Goal: Find specific page/section: Find specific page/section

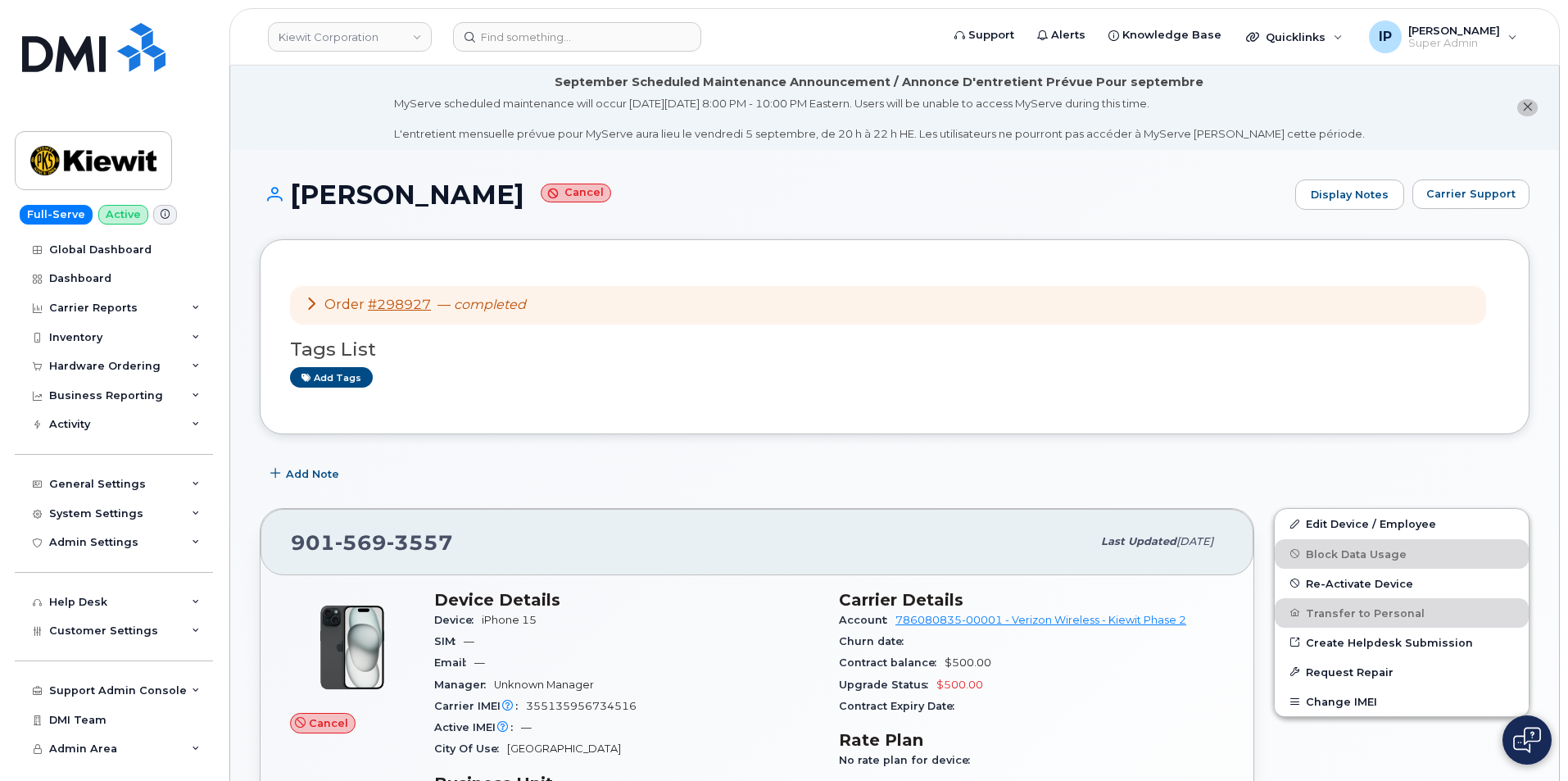
scroll to position [409, 0]
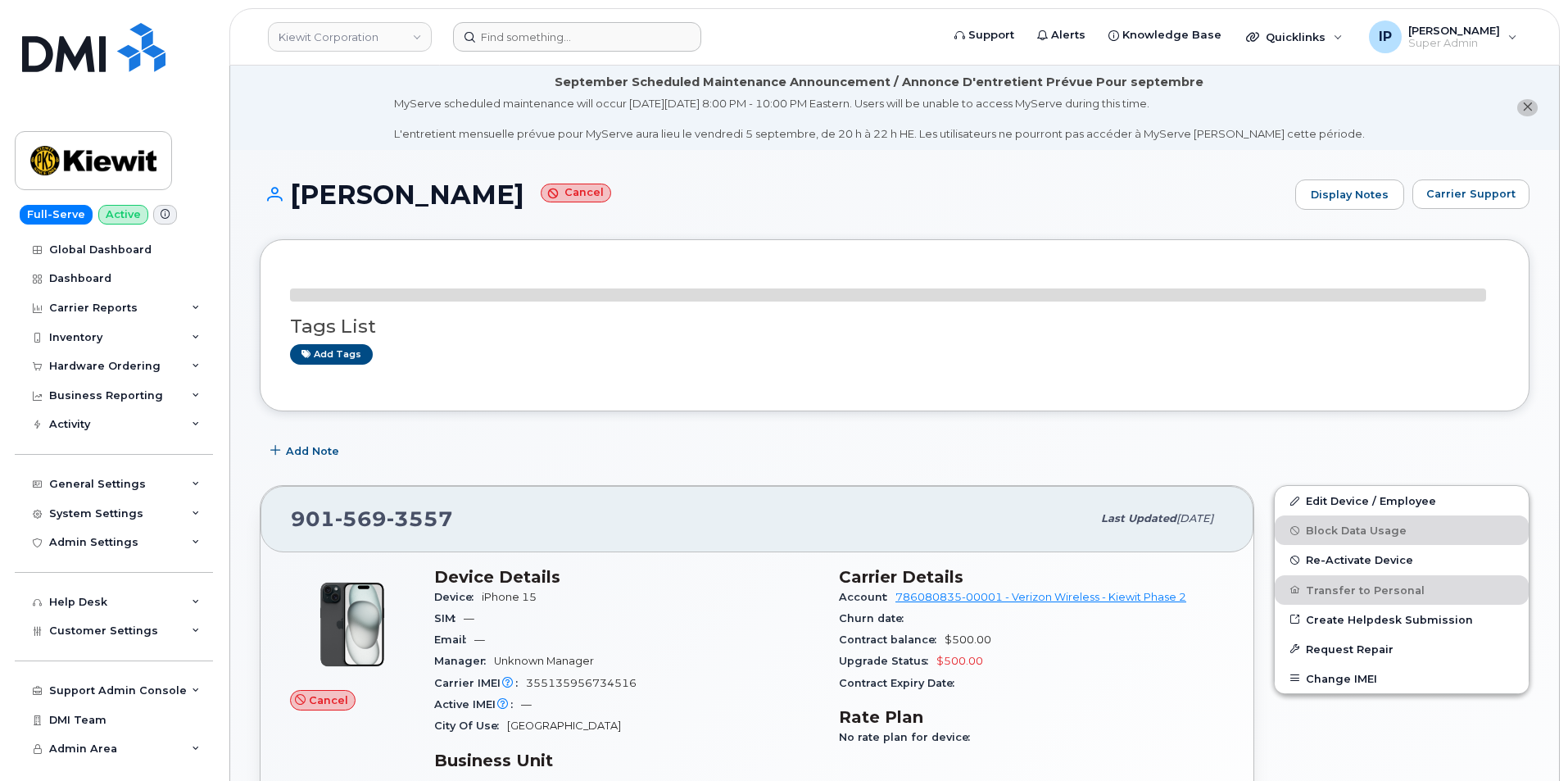
click at [562, 25] on header "[PERSON_NAME] Corporation Support Alerts Knowledge Base Quicklinks Suspend / Ca…" at bounding box center [894, 37] width 1330 height 57
click at [549, 48] on input at bounding box center [577, 36] width 249 height 29
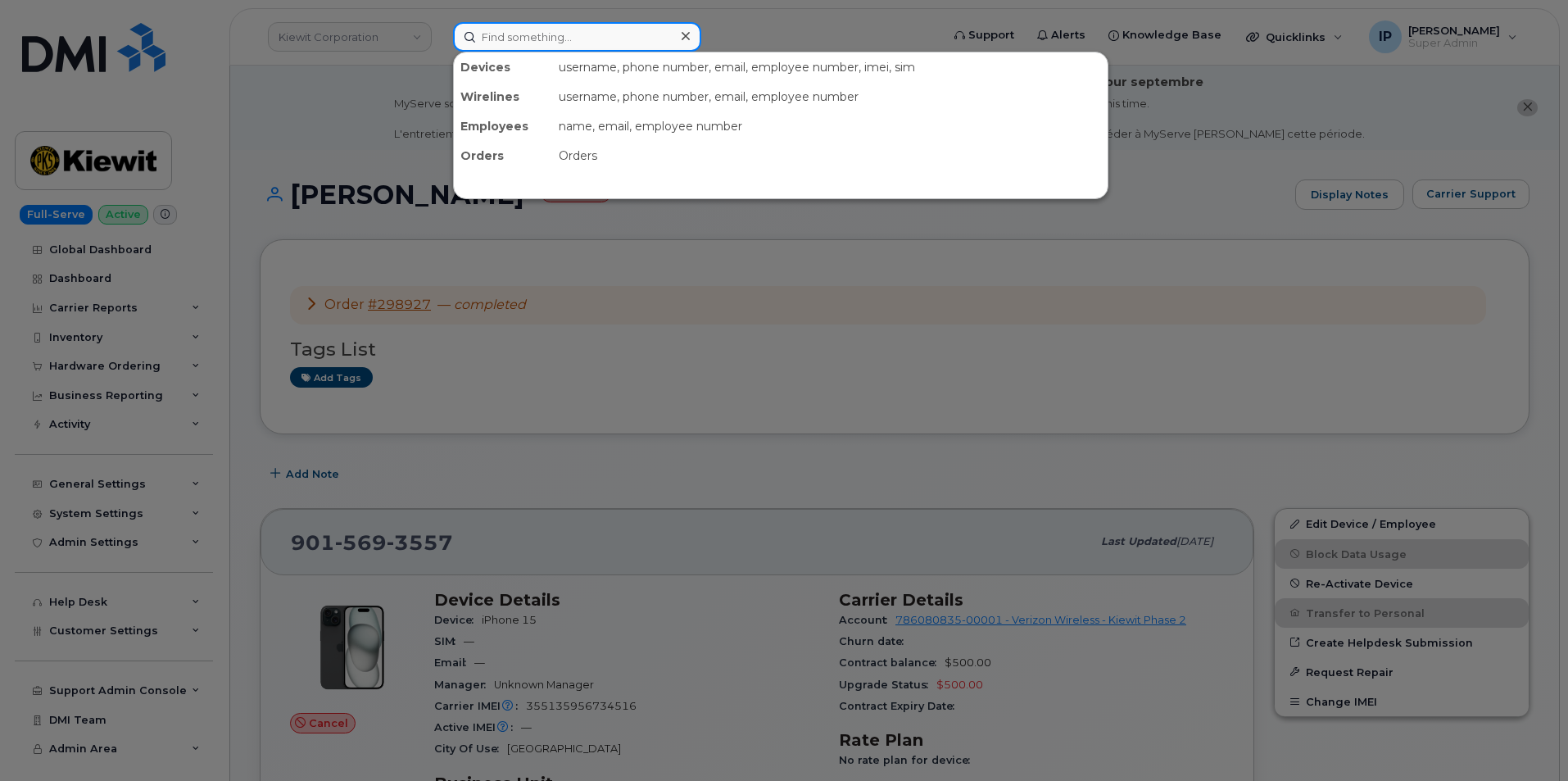
paste input "[URL][DOMAIN_NAME]"
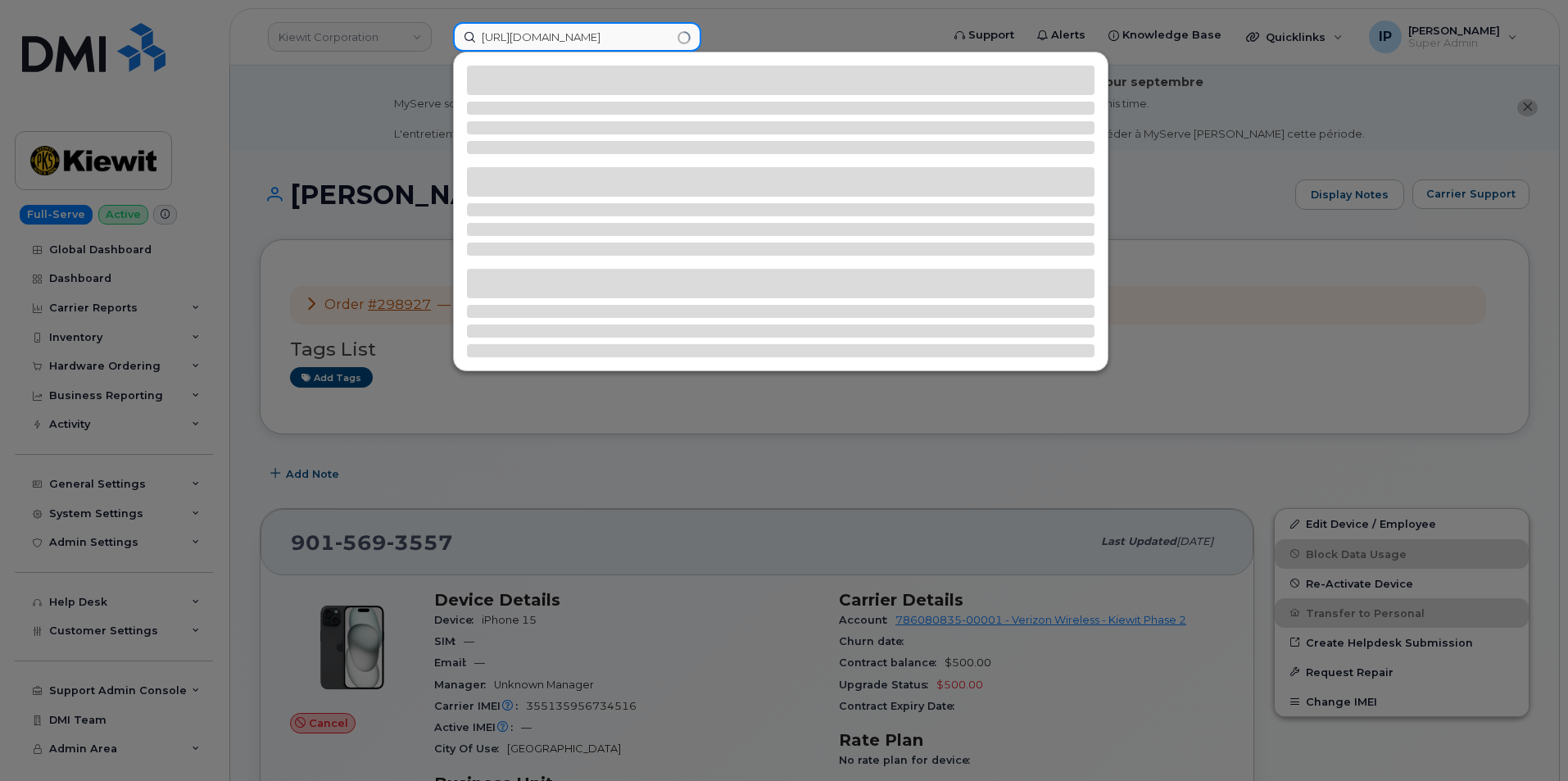
type input "[URL][DOMAIN_NAME]"
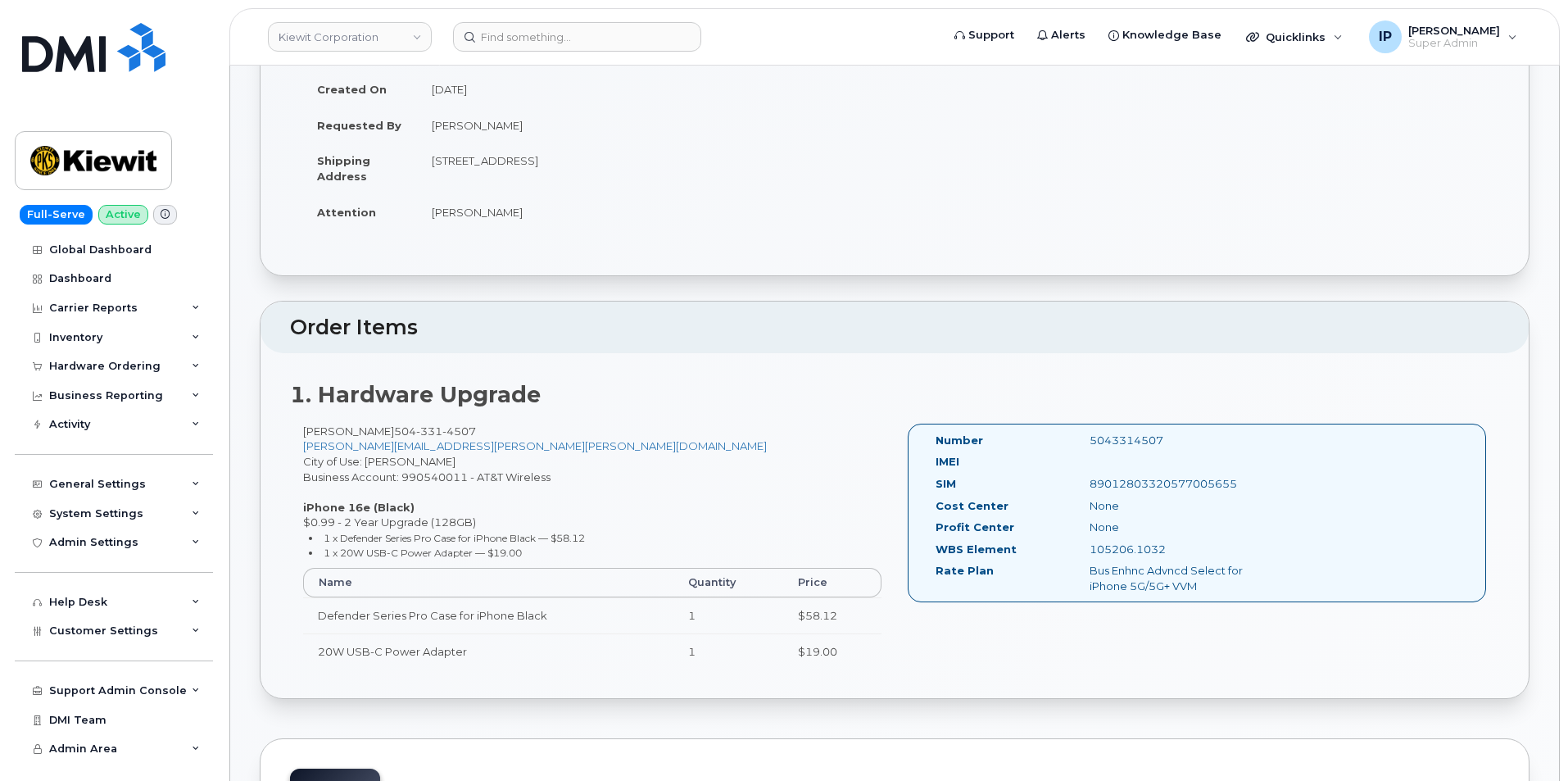
scroll to position [328, 0]
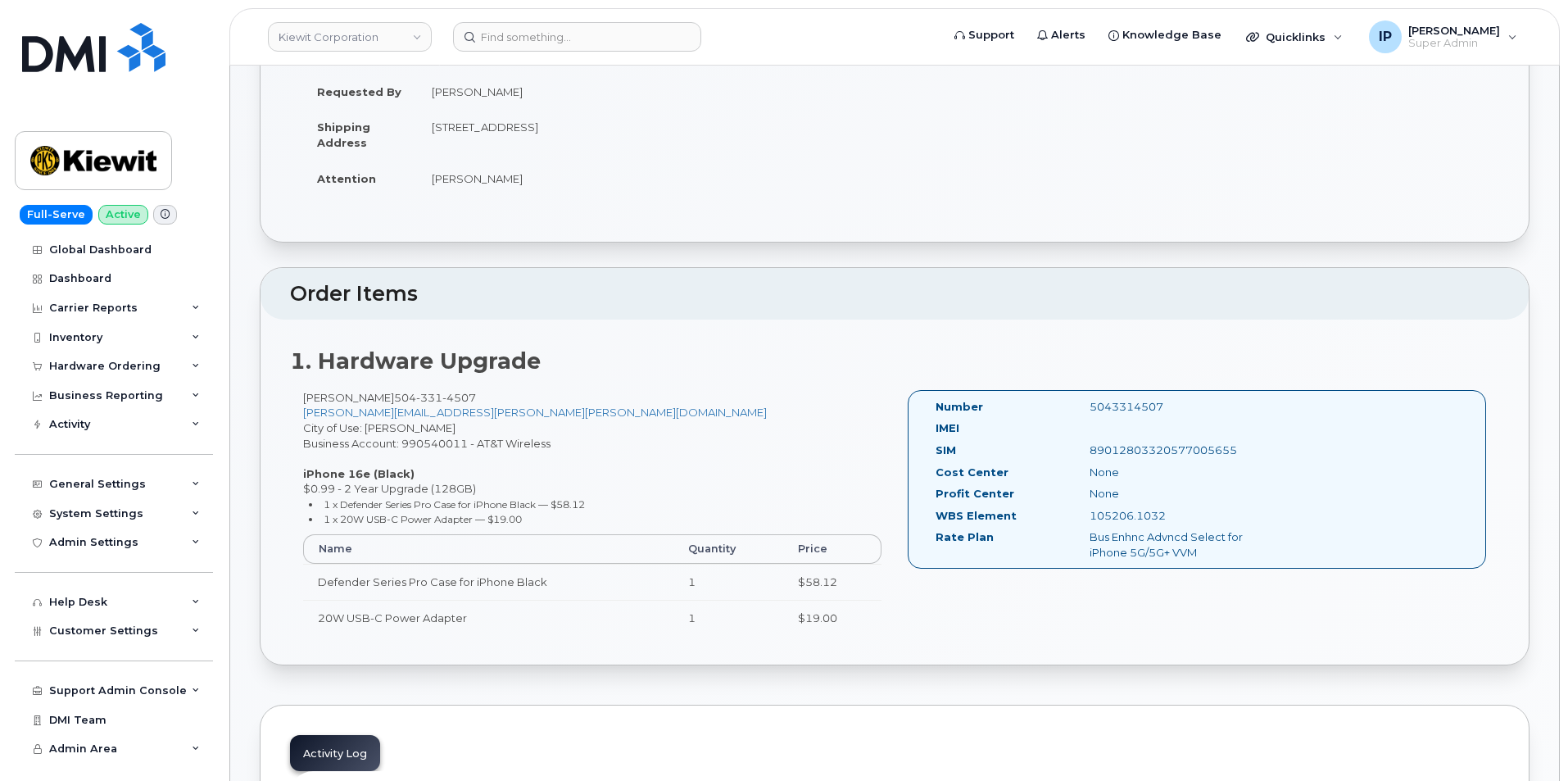
drag, startPoint x: 1159, startPoint y: 401, endPoint x: 1086, endPoint y: 402, distance: 73.0
click at [1086, 402] on div "5043314507" at bounding box center [1185, 407] width 217 height 15
copy div "5043314507"
drag, startPoint x: 404, startPoint y: 442, endPoint x: 468, endPoint y: 450, distance: 64.5
click at [468, 450] on div "CHAD BROCK 504 331 4507 CHAD.BROCK@KIEWIT.COM City of Use: Kenner Business Acco…" at bounding box center [592, 520] width 605 height 259
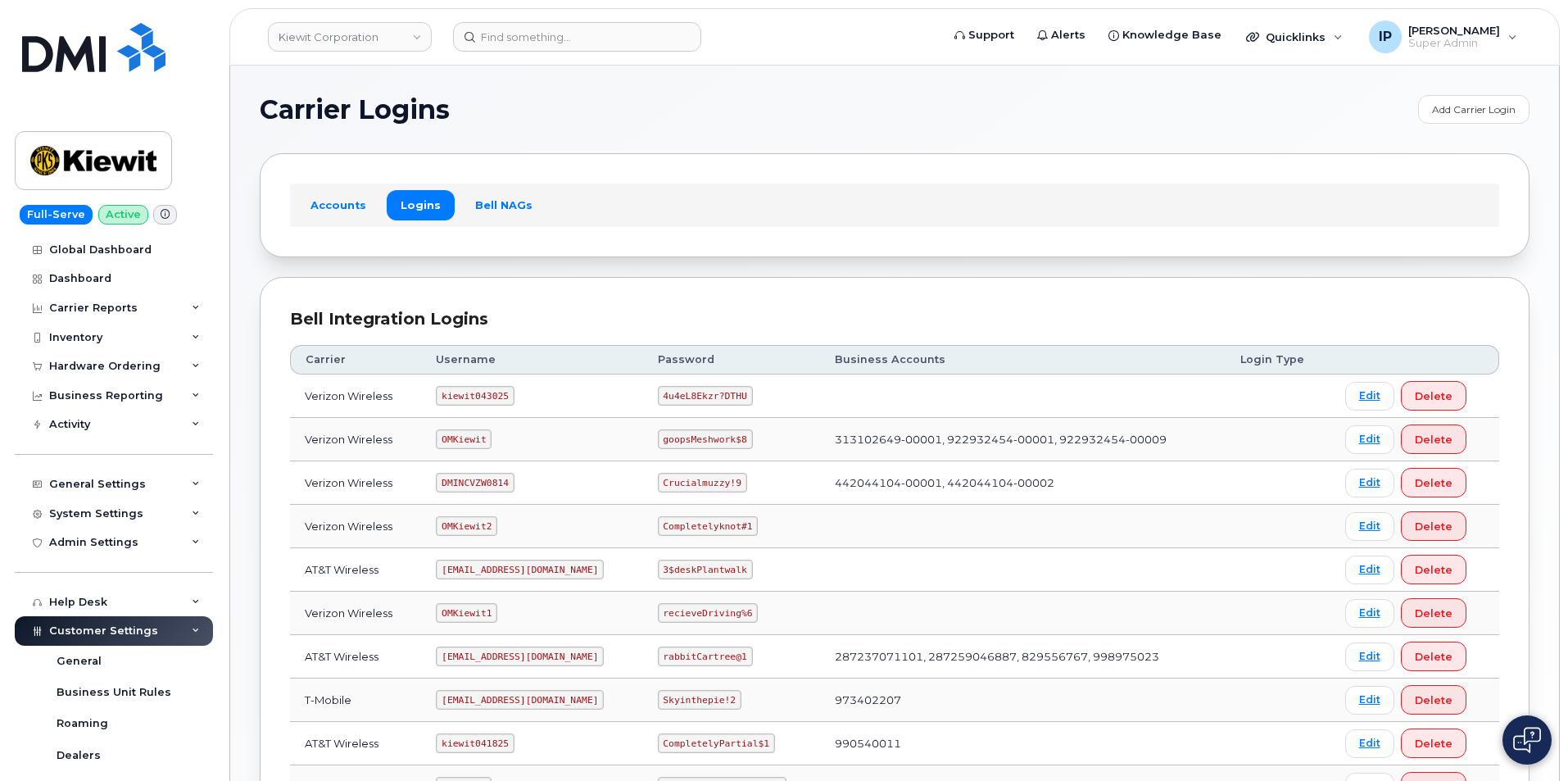
scroll to position [294, 0]
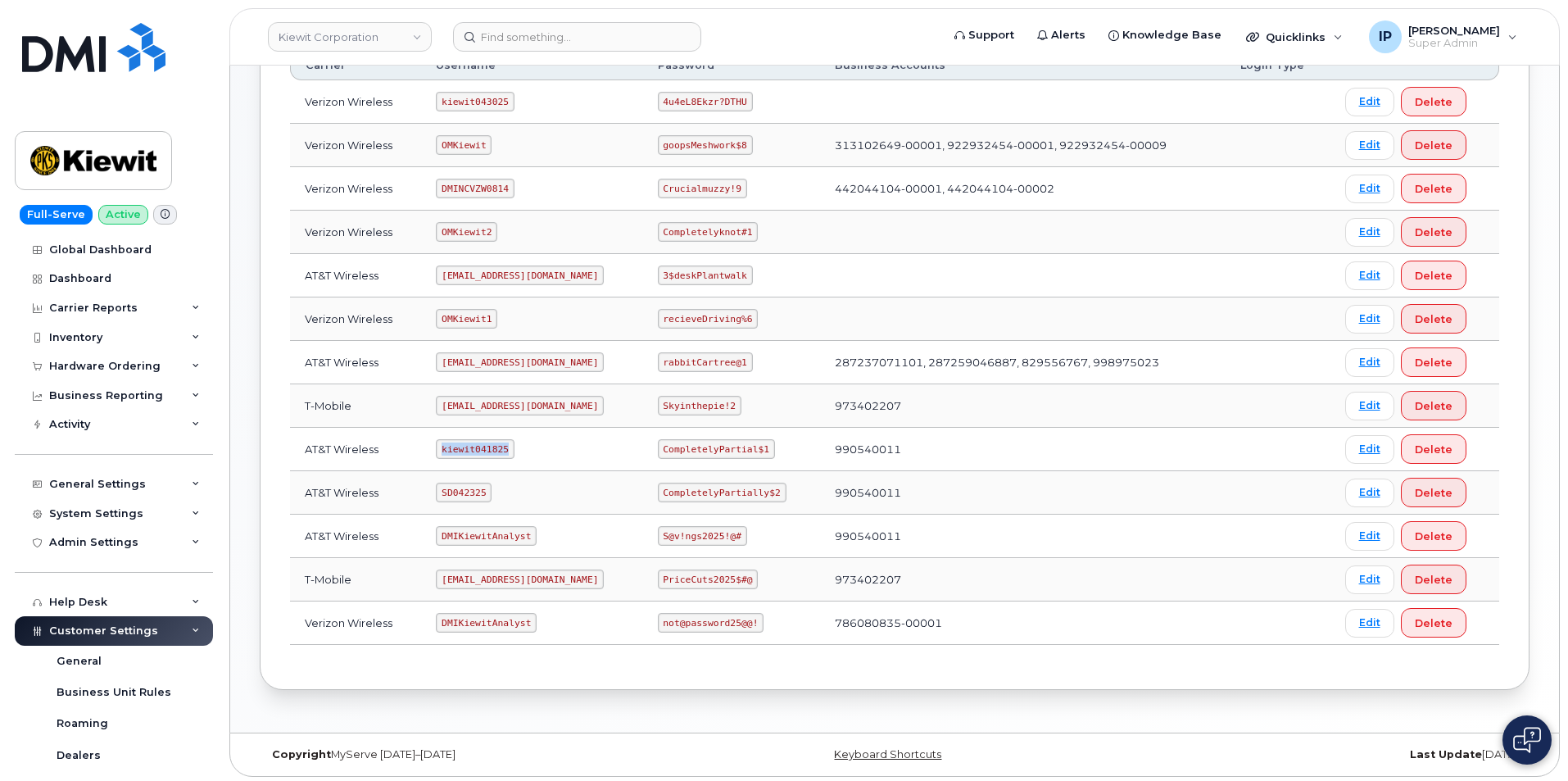
drag, startPoint x: 505, startPoint y: 450, endPoint x: 437, endPoint y: 439, distance: 68.9
click at [437, 439] on td "kiewit041825" at bounding box center [532, 450] width 222 height 44
copy code "kiewit041825"
click at [736, 446] on code "CompletelyPartial$1" at bounding box center [716, 448] width 117 height 19
drag, startPoint x: 764, startPoint y: 442, endPoint x: 656, endPoint y: 441, distance: 108.0
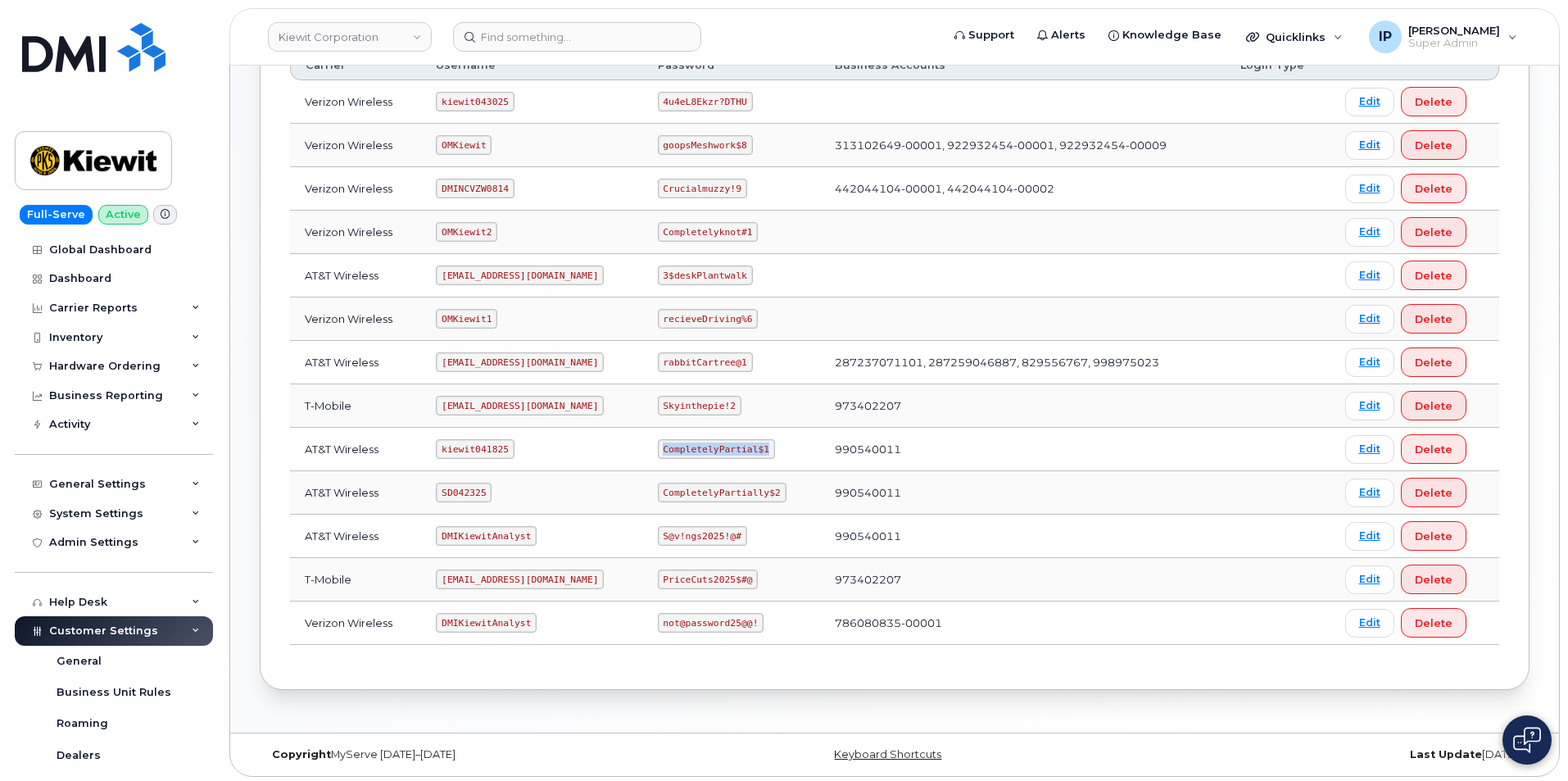
click at [656, 441] on td "CompletelyPartial$1" at bounding box center [731, 450] width 177 height 44
copy code "CompletelyPartial$1"
